Goal: Task Accomplishment & Management: Manage account settings

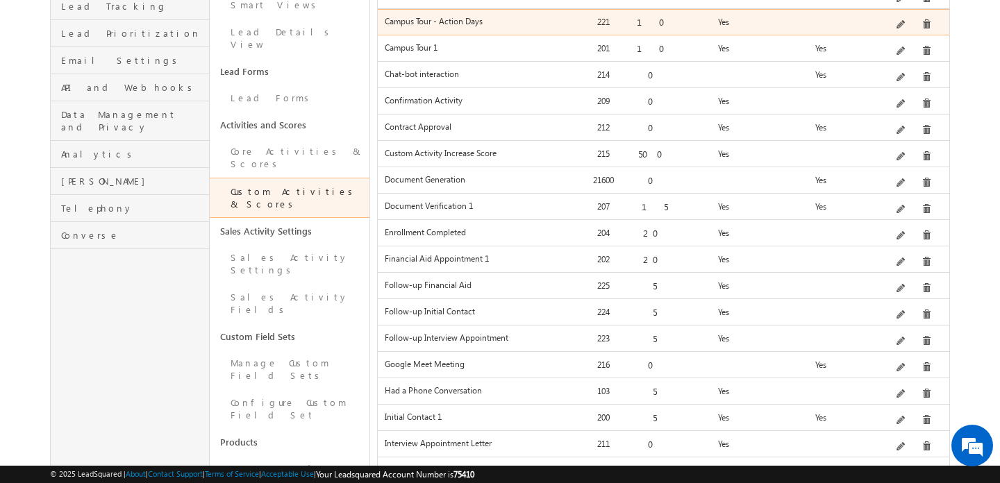
scroll to position [481, 0]
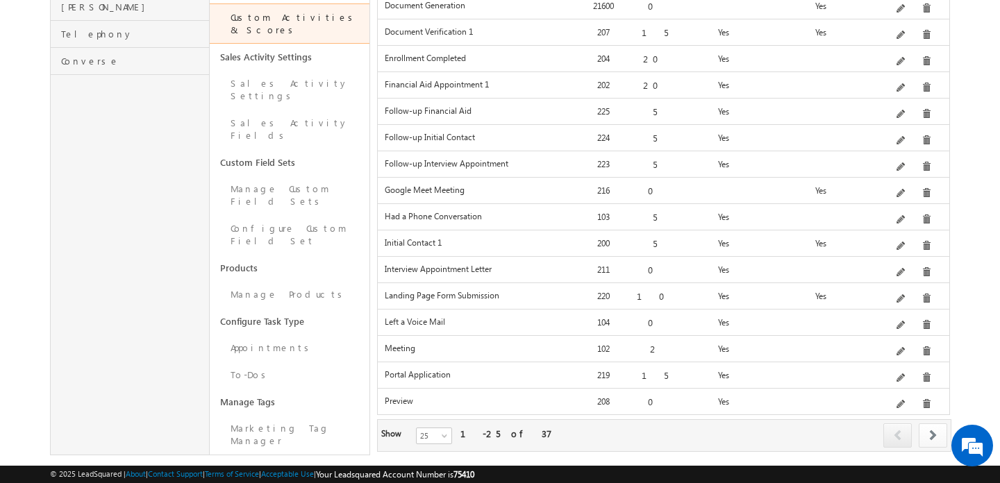
click at [929, 430] on span at bounding box center [933, 435] width 8 height 11
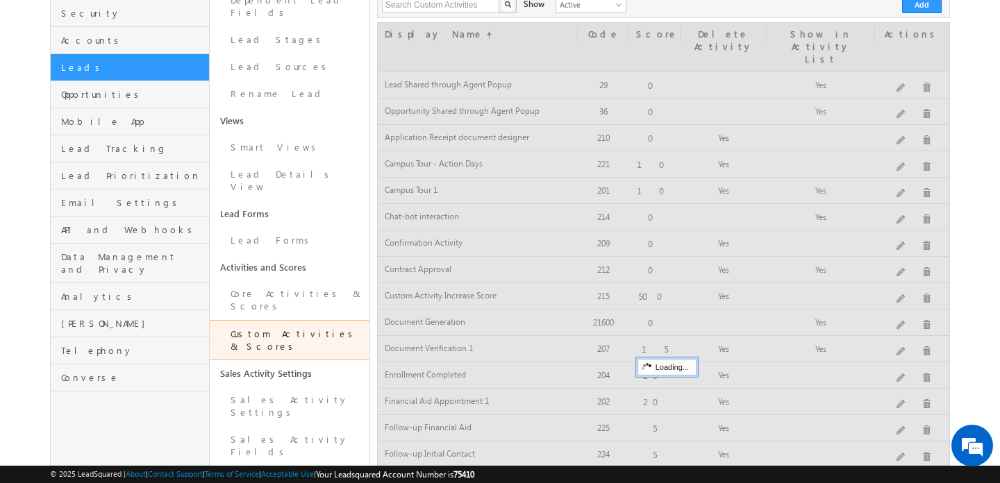
scroll to position [162, 0]
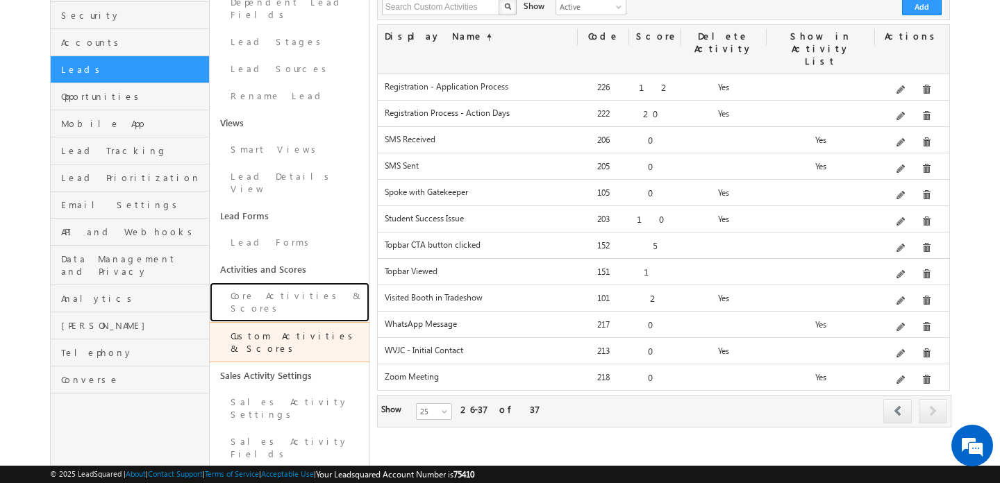
click at [281, 283] on link "Core Activities & Scores" at bounding box center [289, 303] width 159 height 40
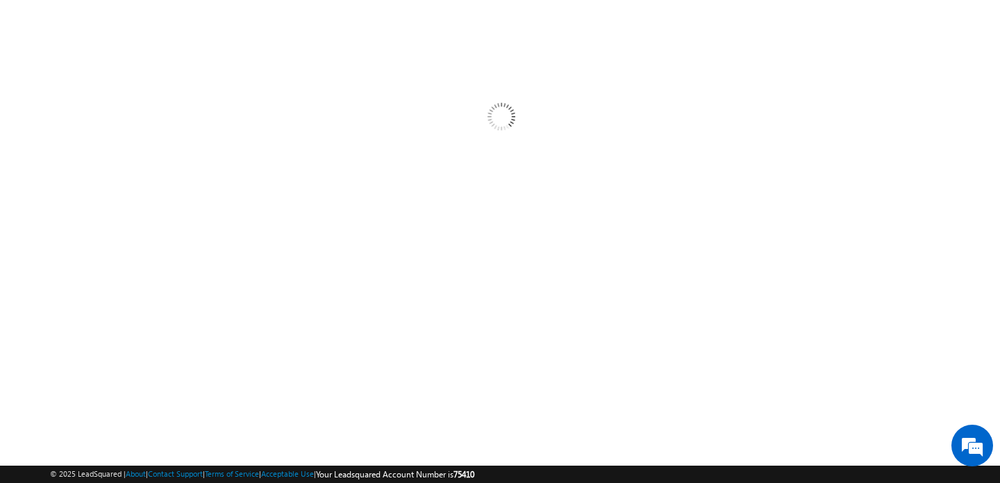
scroll to position [0, 0]
